Goal: Task Accomplishment & Management: Manage account settings

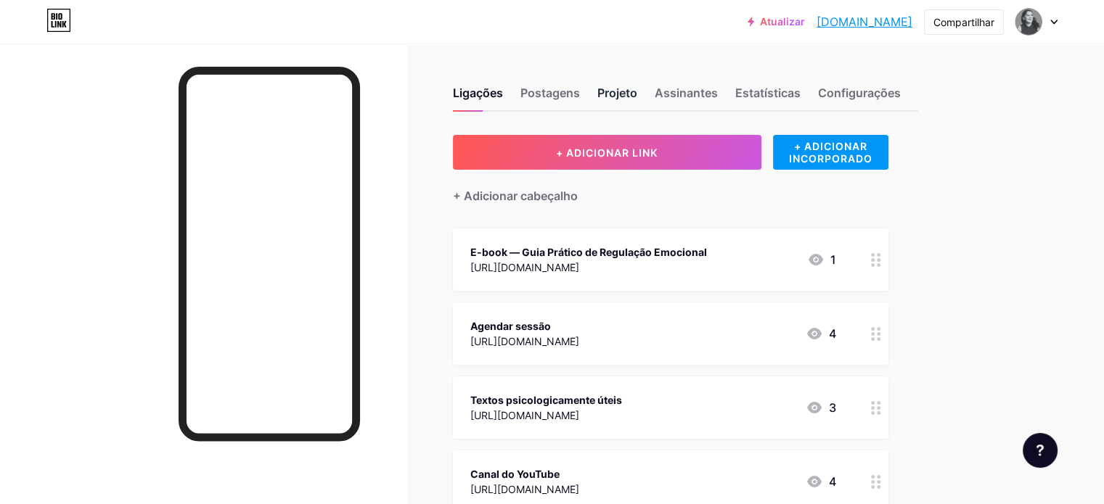
drag, startPoint x: 679, startPoint y: 88, endPoint x: 696, endPoint y: 90, distance: 16.8
click at [637, 88] on font "Projeto" at bounding box center [617, 93] width 40 height 15
click at [714, 97] on div "Ligações Postagens Projeto Assinantes Estatísticas Configurações" at bounding box center [685, 86] width 465 height 51
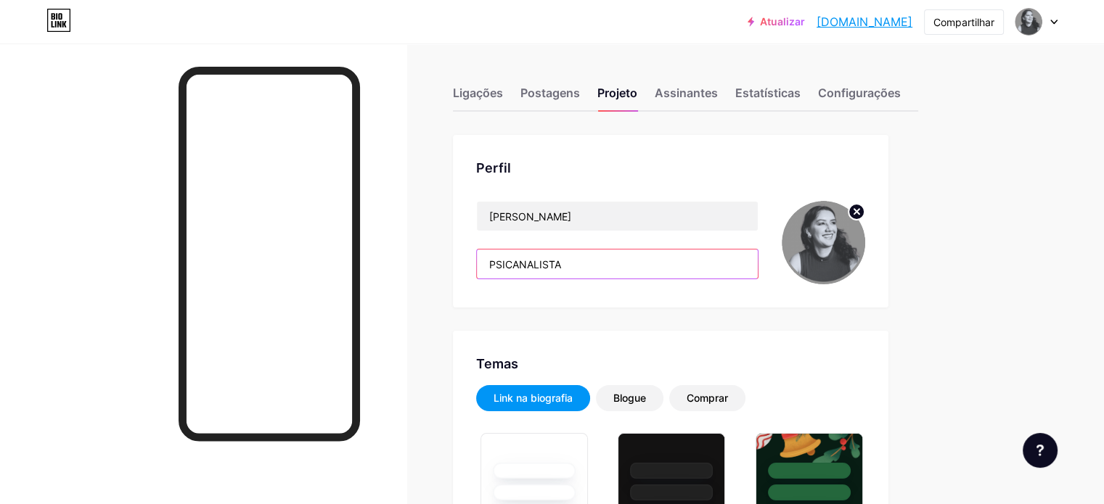
click at [668, 260] on input "PSICANALISTA" at bounding box center [617, 264] width 281 height 29
type input "PSICANALISTA"
type input "#f0efe0"
type input "#ffffff"
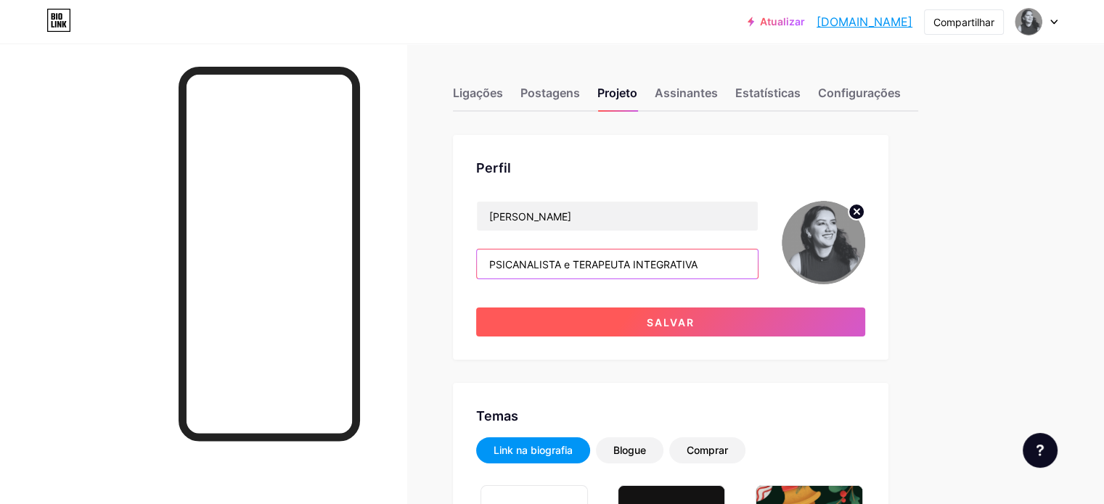
type input "PSICANALISTA e TERAPEUTA INTEGRATIVA"
click at [827, 318] on button "Salvar" at bounding box center [670, 322] width 389 height 29
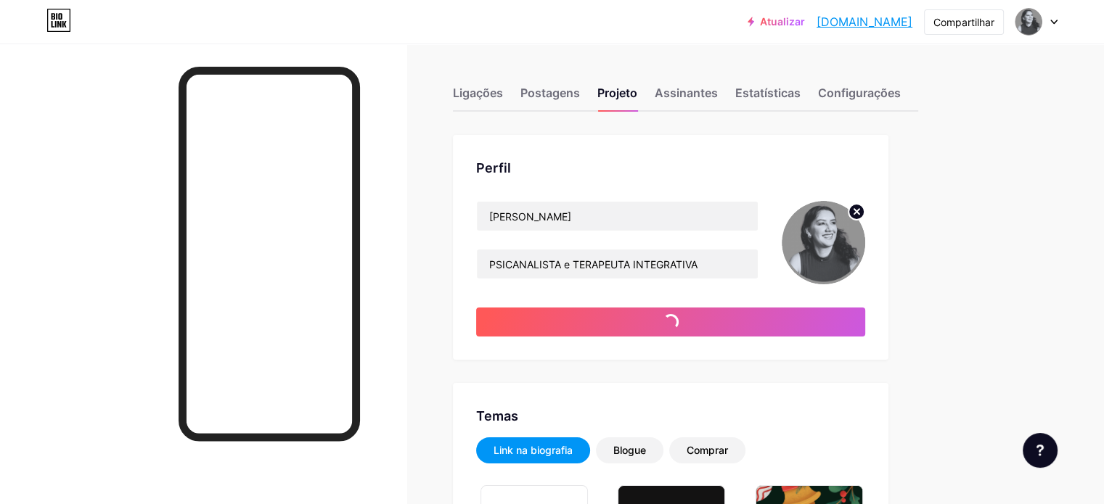
type input "#ffffff"
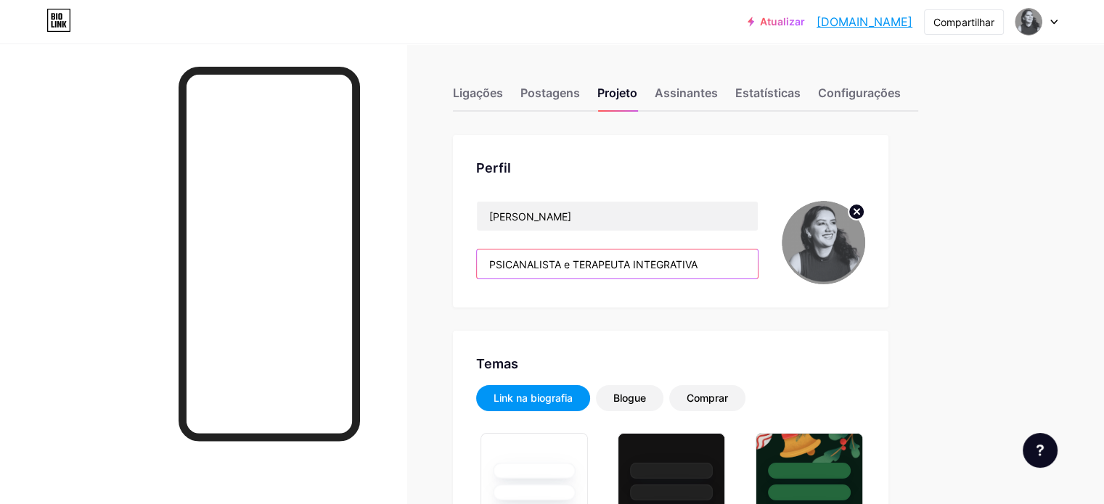
drag, startPoint x: 722, startPoint y: 263, endPoint x: 710, endPoint y: 263, distance: 12.3
click at [723, 263] on input "PSICANALISTA e TERAPEUTA INTEGRATIVA" at bounding box center [617, 264] width 281 height 29
drag, startPoint x: 626, startPoint y: 263, endPoint x: 775, endPoint y: 258, distance: 148.9
click at [758, 258] on input "PSICANALISTA e TERAPEUTA INTEGRATIVA" at bounding box center [617, 264] width 281 height 29
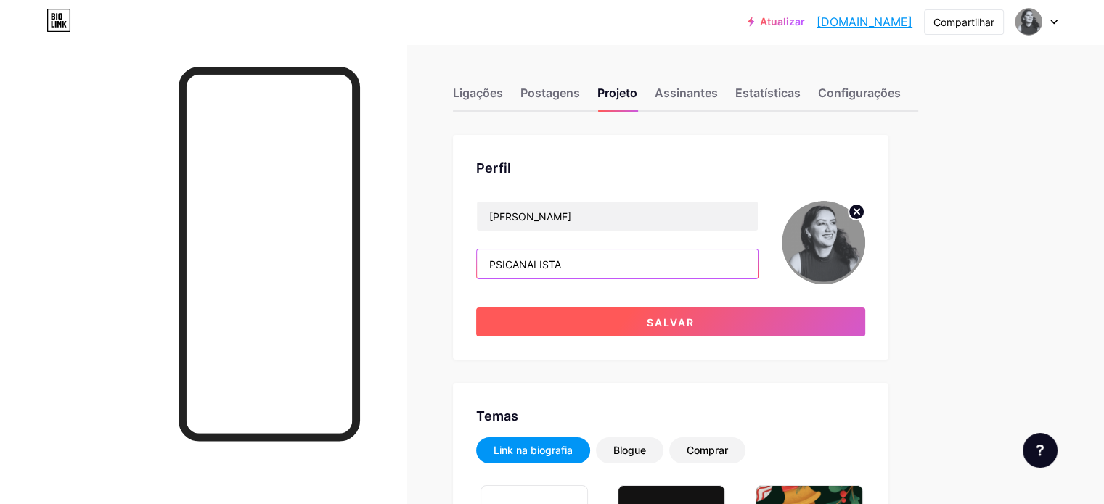
type input "PSICANALISTA"
click at [836, 316] on button "Salvar" at bounding box center [670, 322] width 389 height 29
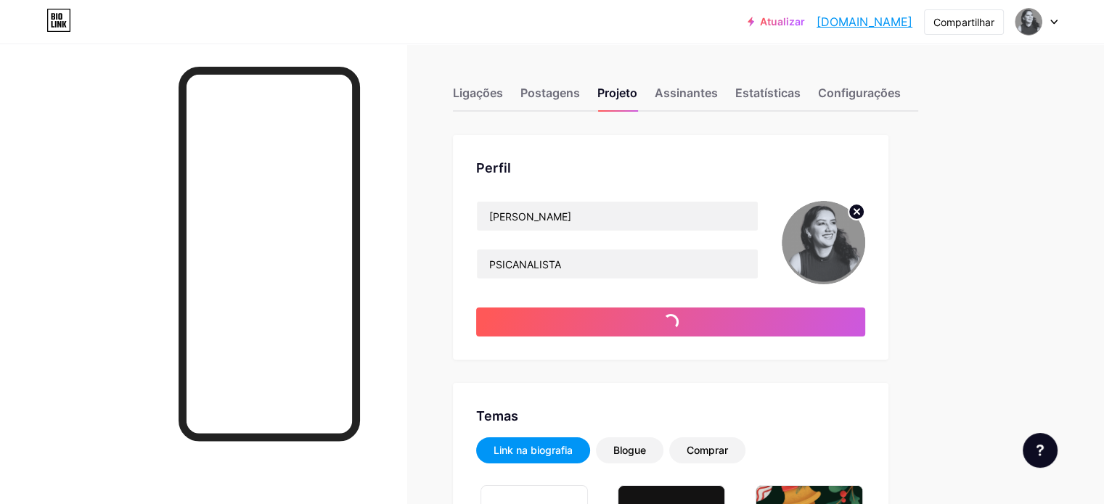
type input "#ffffff"
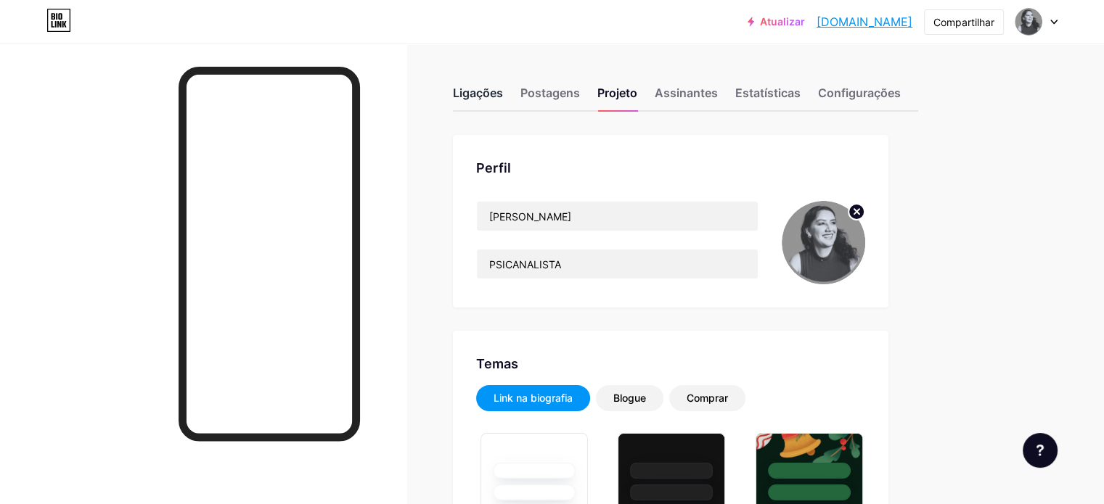
click at [503, 88] on font "Ligações" at bounding box center [478, 93] width 50 height 15
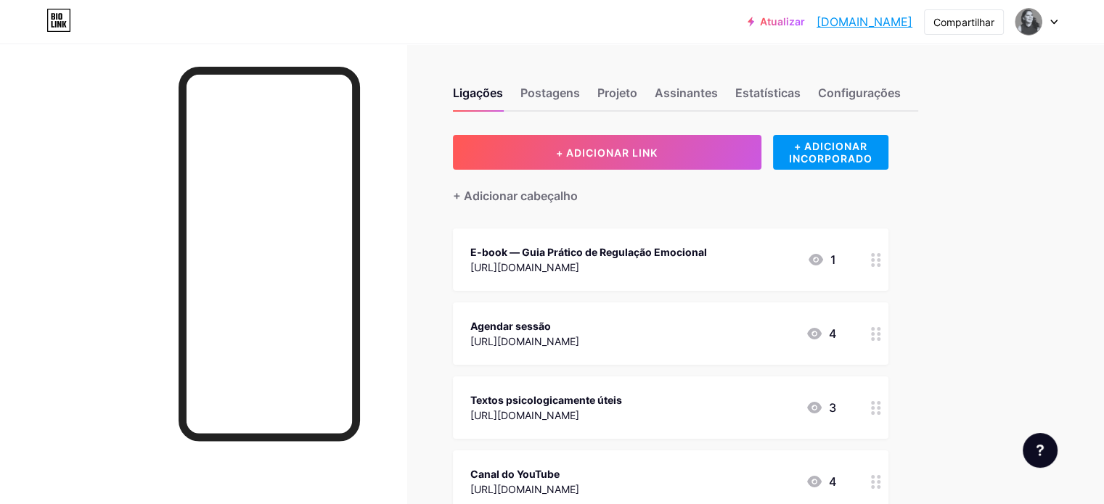
drag, startPoint x: 621, startPoint y: 328, endPoint x: 622, endPoint y: 248, distance: 79.8
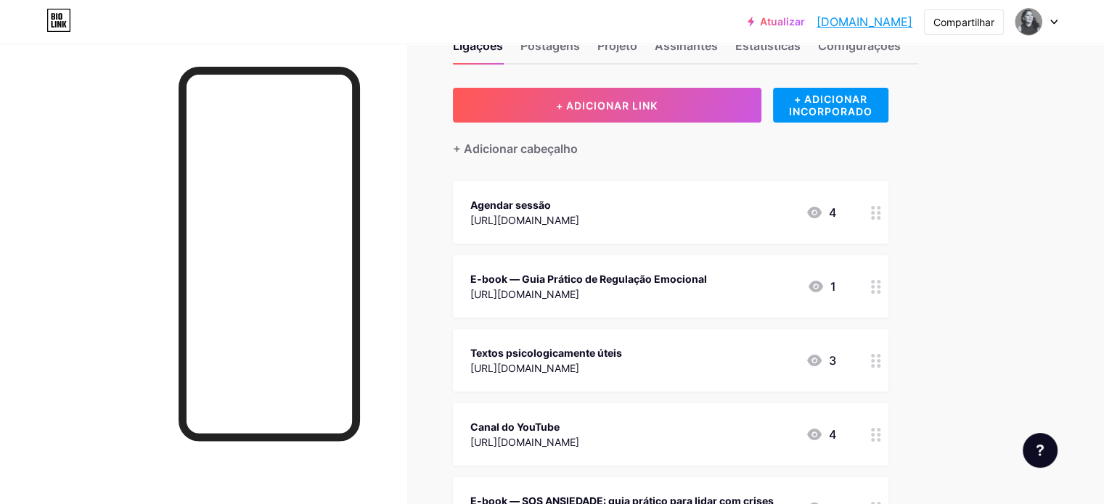
scroll to position [73, 0]
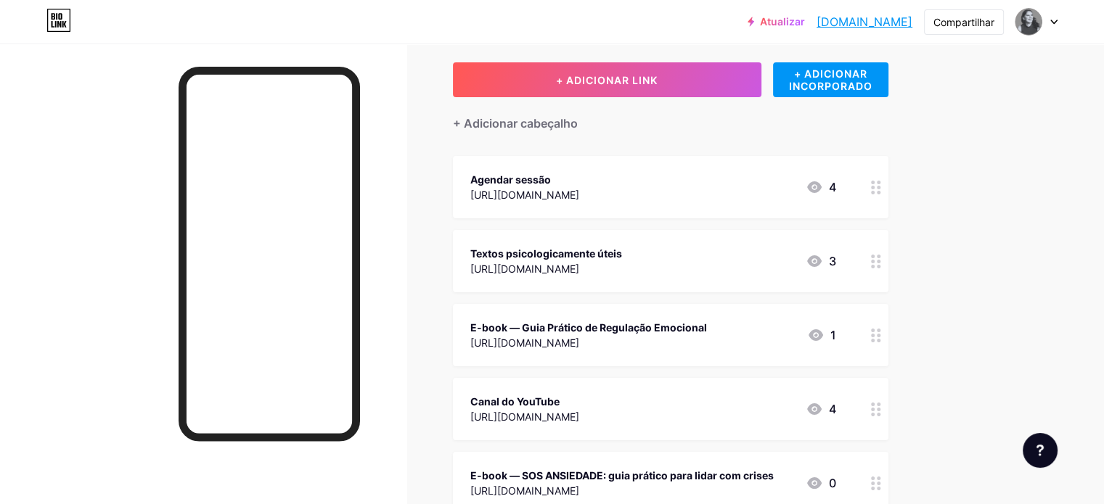
click at [596, 251] on font "Textos psicologicamente úteis" at bounding box center [546, 253] width 152 height 12
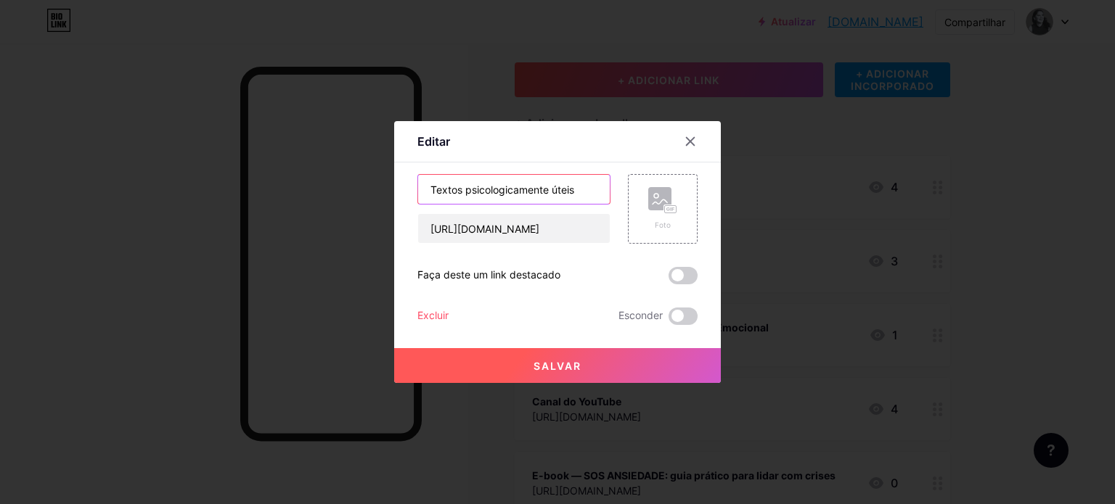
click at [550, 191] on input "Textos psicologicamente úteis" at bounding box center [514, 189] width 192 height 29
drag, startPoint x: 552, startPoint y: 189, endPoint x: 491, endPoint y: 190, distance: 61.0
click at [491, 190] on input "Textos psicologicamente úteis" at bounding box center [514, 189] width 192 height 29
type input "Textos psicoúteis"
click at [593, 368] on button "Salvar" at bounding box center [557, 365] width 327 height 35
